Goal: Ask a question

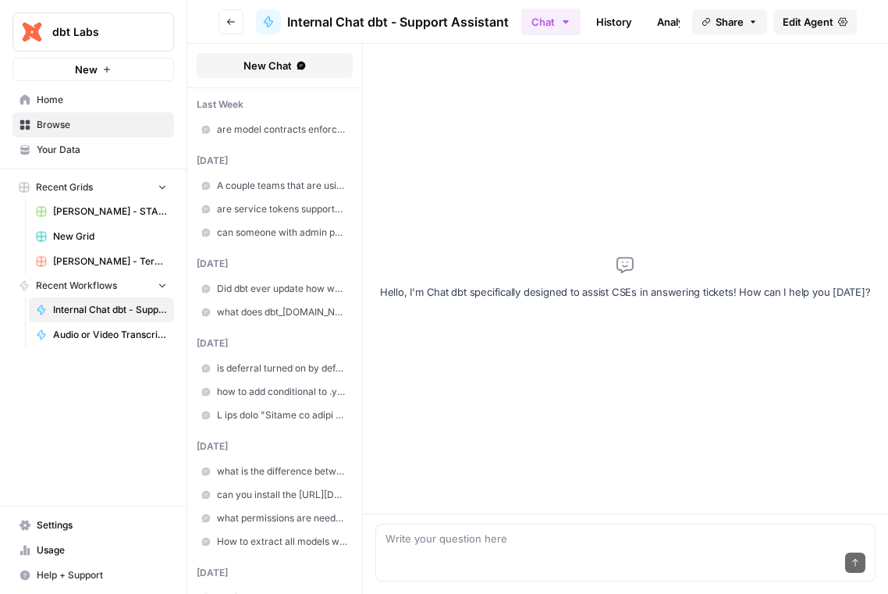
click at [504, 547] on div "Send" at bounding box center [626, 563] width 481 height 34
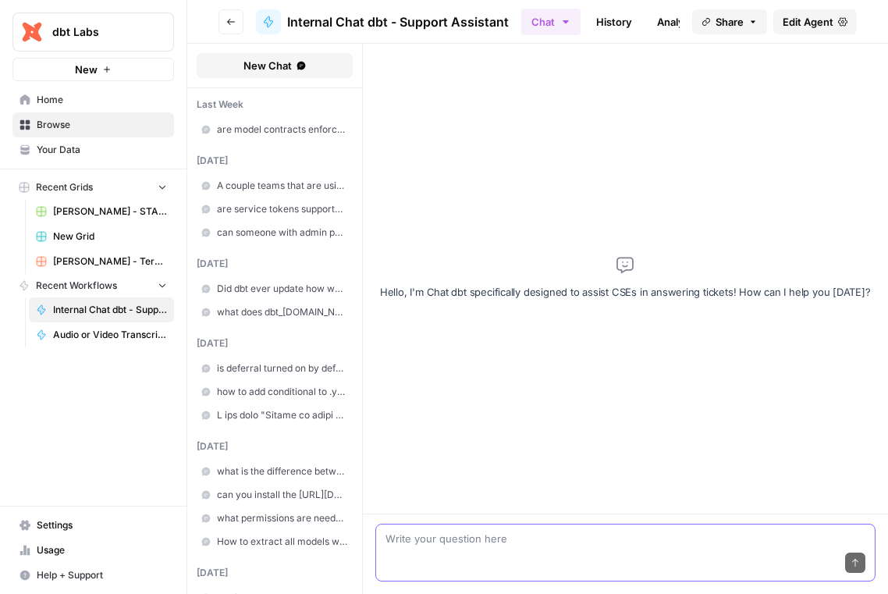
paste textarea "No active warehouse selected in the current session."
type textarea "No active warehouse selected in the current session."
